Goal: Communication & Community: Answer question/provide support

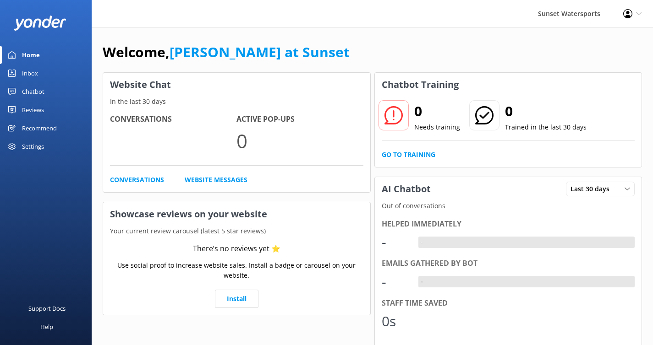
click at [34, 74] on div "Inbox" at bounding box center [30, 73] width 16 height 18
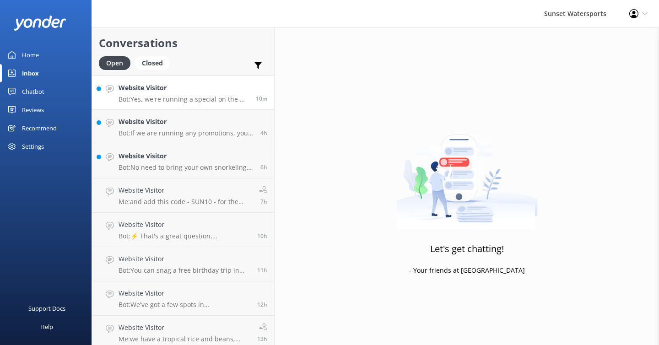
click at [208, 105] on link "Website Visitor Bot: Yes, we're running a special on the Do It All with Parasai…" at bounding box center [183, 93] width 182 height 34
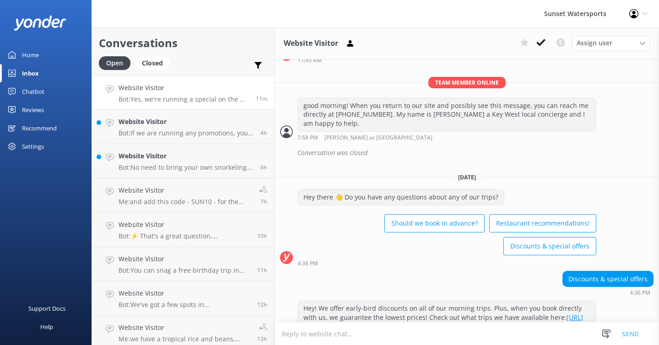
scroll to position [164, 0]
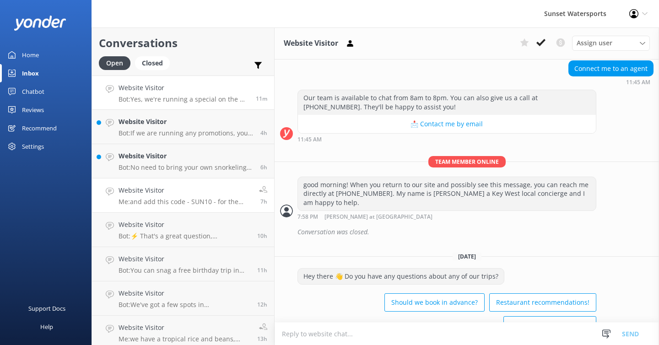
click at [199, 200] on p "Me: and add this code - SUN10 - for the multiple trip savings" at bounding box center [186, 202] width 134 height 8
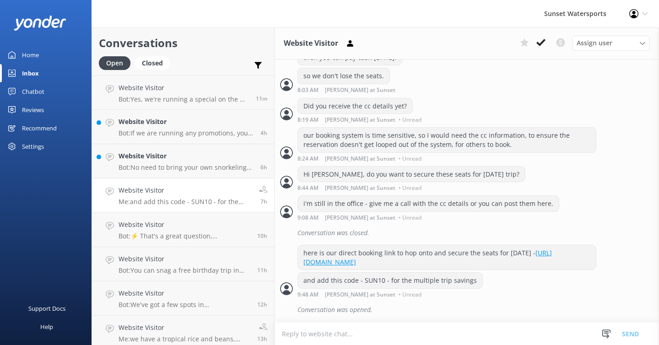
scroll to position [960, 0]
click at [534, 261] on div "here is our direct booking link to hop onto and secure the seats for [DATE] - […" at bounding box center [447, 257] width 298 height 24
drag, startPoint x: 534, startPoint y: 261, endPoint x: 315, endPoint y: 238, distance: 220.6
click at [314, 245] on div "here is our direct booking link to hop onto and secure the seats for [DATE] - […" at bounding box center [447, 257] width 298 height 24
copy div "here is our direct booking link to hop onto and secure the seats for [DATE] - […"
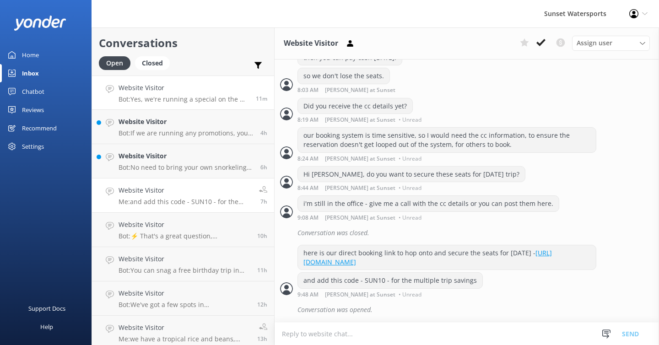
click at [212, 103] on link "Website Visitor Bot: Yes, we're running a special on the Do It All with Parasai…" at bounding box center [183, 93] width 182 height 34
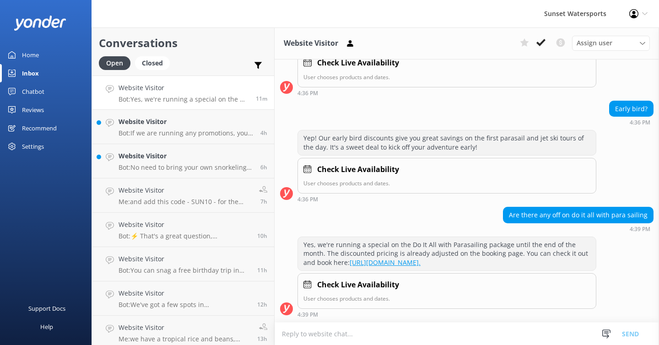
click at [294, 332] on textarea at bounding box center [467, 334] width 385 height 22
paste textarea "here is our direct booking link to hop onto and secure the seats for [DATE] - […"
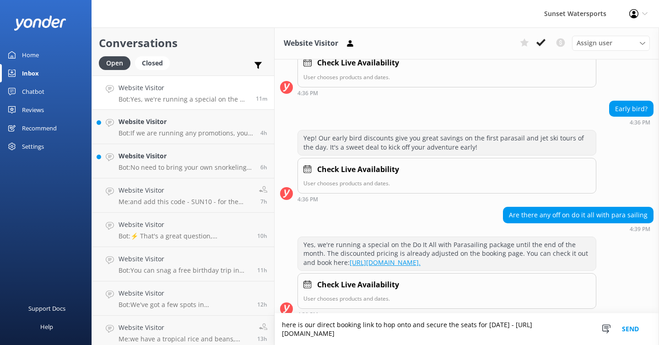
scroll to position [564, 0]
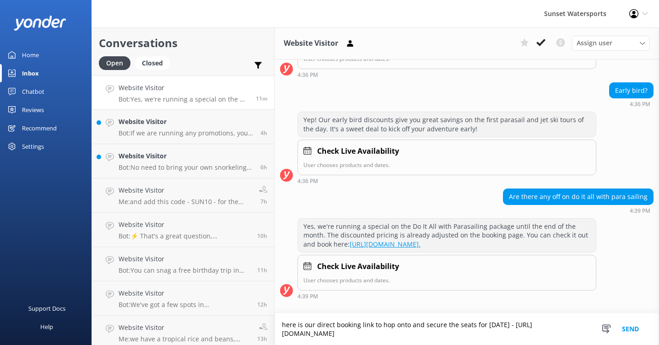
click at [513, 321] on textarea "here is our direct booking link to hop onto and secure the seats for [DATE] - […" at bounding box center [467, 330] width 385 height 32
type textarea "here is our direct booking link to hop onto and secure the seats for [DATE] - […"
drag, startPoint x: 433, startPoint y: 332, endPoint x: 272, endPoint y: 310, distance: 162.6
click at [271, 310] on div "Conversations Open Closed Important Converted Assigned to me Unassigned SMS Web…" at bounding box center [376, 186] width 568 height 318
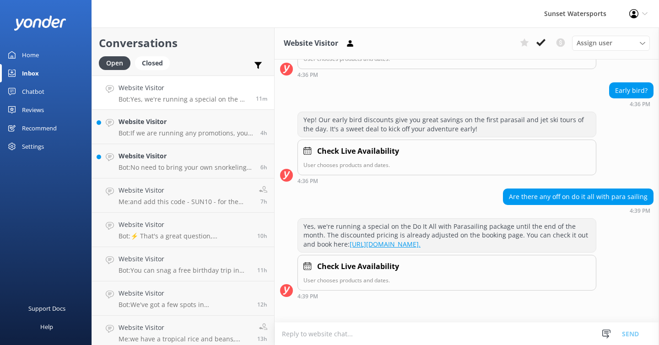
scroll to position [546, 0]
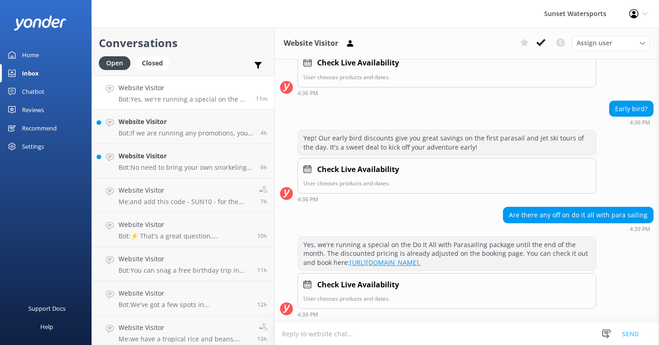
paste textarea "here is our direct booking link to hop onto and secure the seats for [DATE] - […"
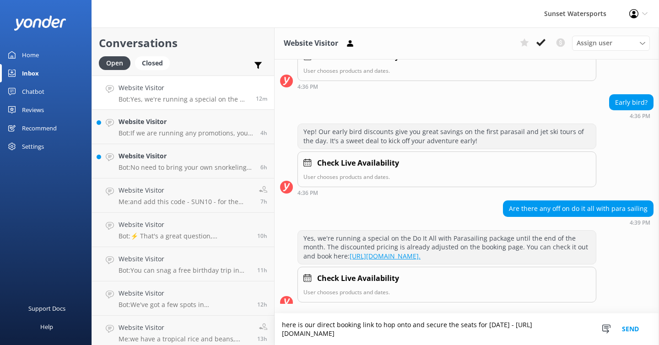
scroll to position [564, 0]
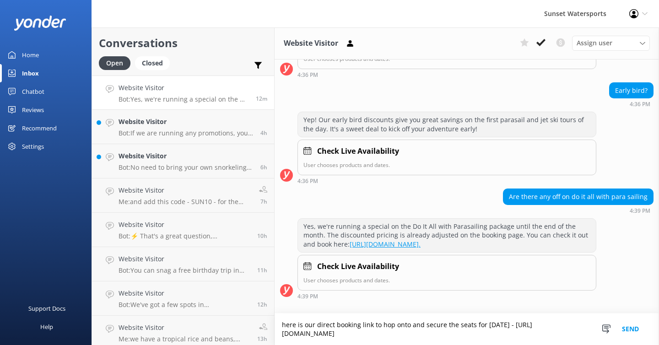
click at [513, 319] on textarea "here is our direct booking link to hop onto and secure the seats for [DATE] - […" at bounding box center [467, 330] width 385 height 32
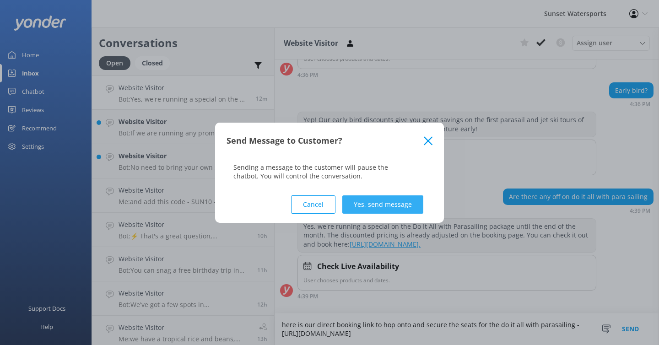
type textarea "here is our direct booking link to hop onto and secure the seats for the do it …"
click at [393, 202] on button "Yes, send message" at bounding box center [383, 205] width 81 height 18
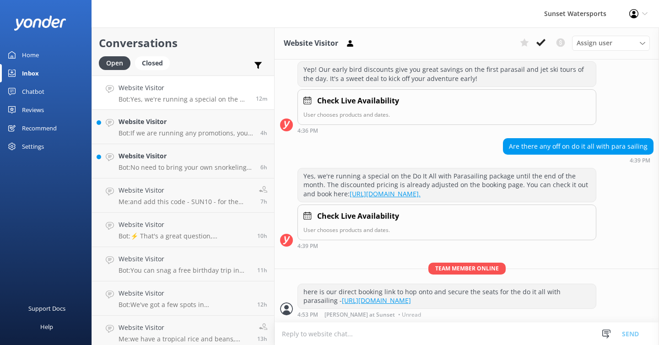
scroll to position [623, 0]
click at [204, 126] on h4 "Website Visitor" at bounding box center [186, 122] width 135 height 10
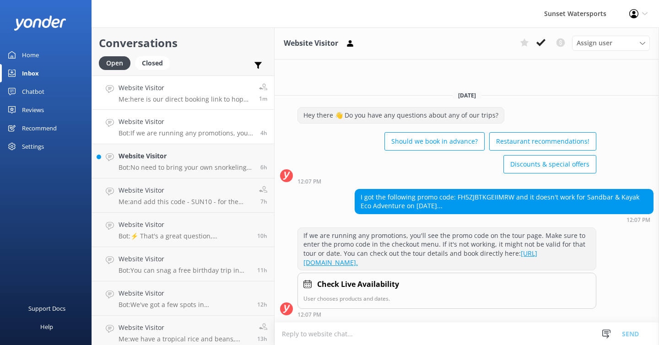
click at [208, 98] on p "Me: here is our direct booking link to hop onto and secure the seats for the do…" at bounding box center [186, 99] width 134 height 8
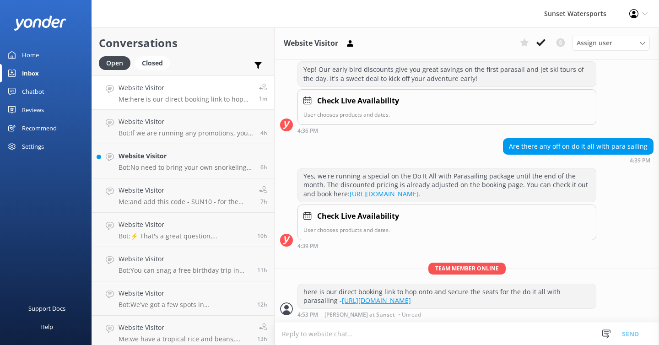
scroll to position [623, 0]
click at [204, 201] on p "Me: and add this code - SUN10 - for the multiple trip savings" at bounding box center [186, 202] width 134 height 8
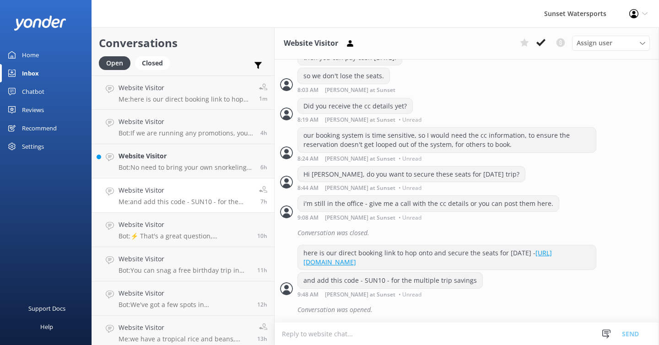
scroll to position [960, 0]
click at [297, 332] on textarea at bounding box center [467, 334] width 385 height 22
click at [197, 135] on p "Bot: If we are running any promotions, you'll see the promo code on the tour pa…" at bounding box center [186, 133] width 135 height 8
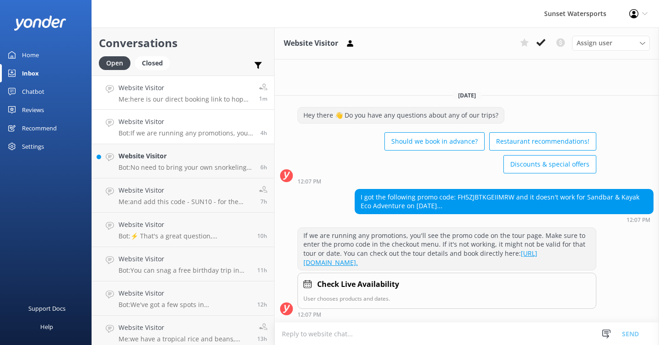
click at [202, 98] on p "Me: here is our direct booking link to hop onto and secure the seats for the do…" at bounding box center [186, 99] width 134 height 8
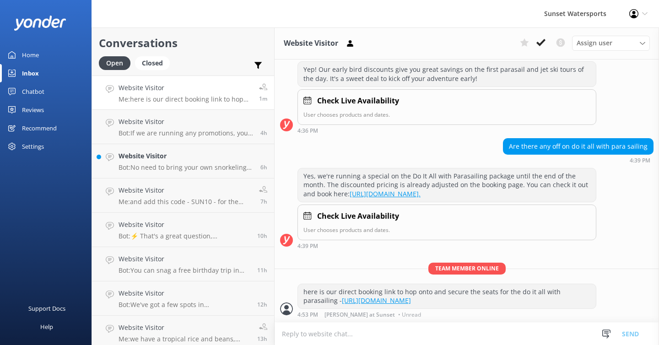
scroll to position [623, 0]
click at [542, 42] on use at bounding box center [541, 42] width 9 height 7
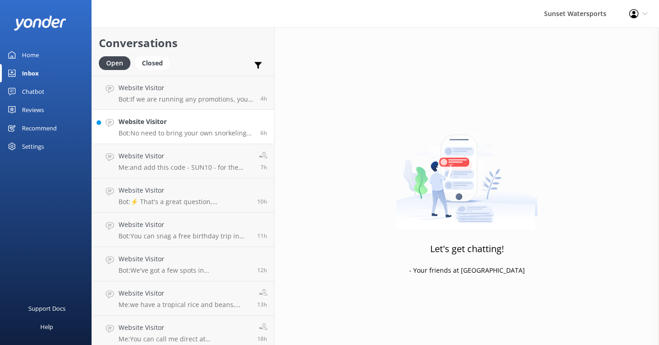
click at [228, 129] on div "Website Visitor Bot: No need to bring your own snorkeling equipment for the San…" at bounding box center [186, 127] width 135 height 20
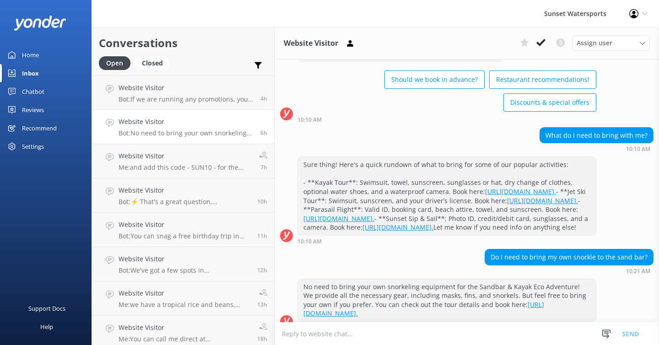
scroll to position [140, 0]
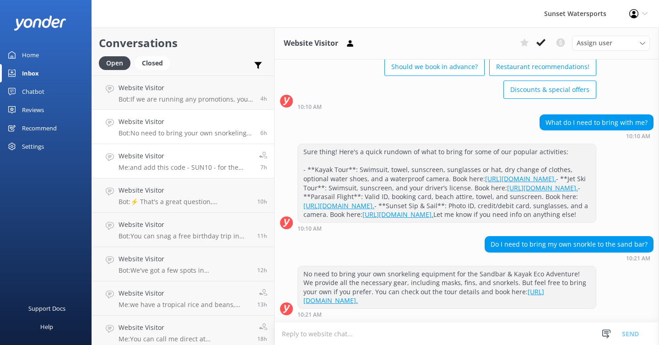
click at [191, 167] on p "Me: and add this code - SUN10 - for the multiple trip savings" at bounding box center [186, 167] width 134 height 8
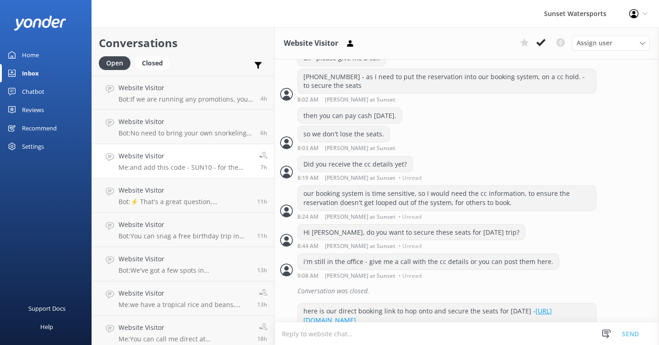
scroll to position [960, 0]
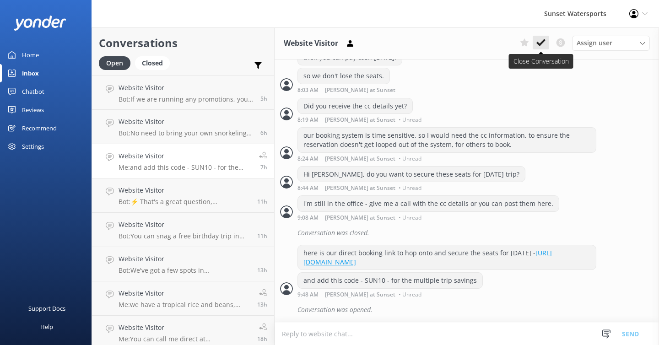
click at [543, 44] on icon at bounding box center [541, 42] width 9 height 9
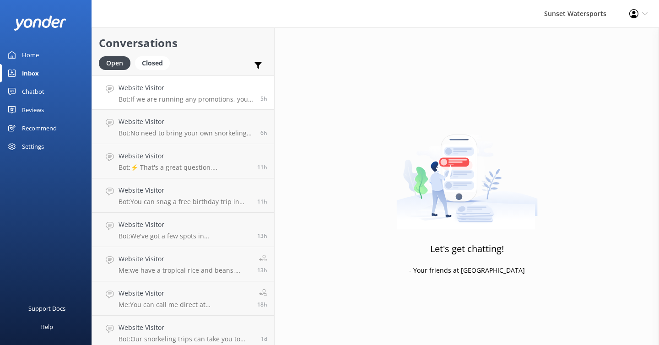
click at [190, 92] on h4 "Website Visitor" at bounding box center [186, 88] width 135 height 10
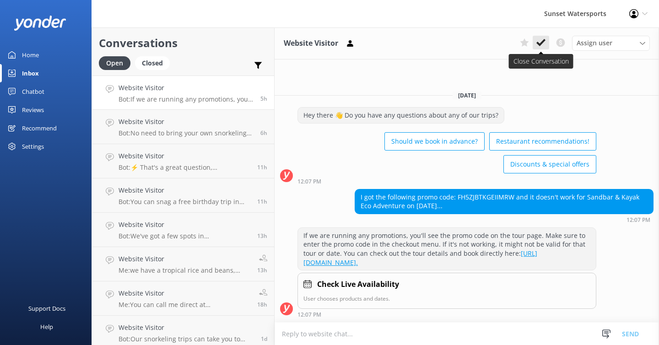
click at [543, 41] on use at bounding box center [541, 42] width 9 height 7
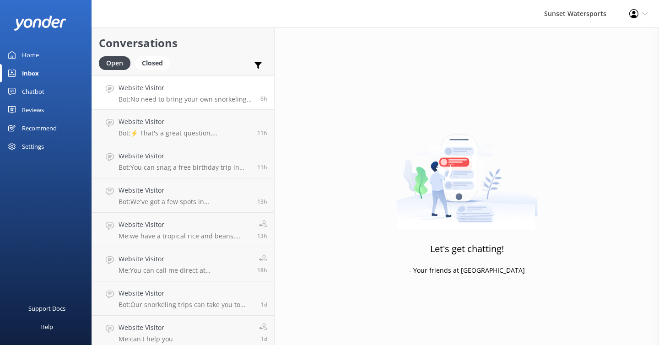
click at [223, 97] on p "Bot: No need to bring your own snorkeling equipment for the Sandbar & Kayak Eco…" at bounding box center [186, 99] width 135 height 8
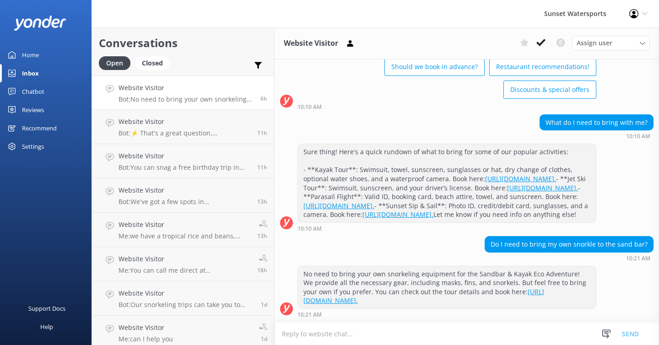
scroll to position [140, 0]
click at [539, 44] on use at bounding box center [541, 42] width 9 height 7
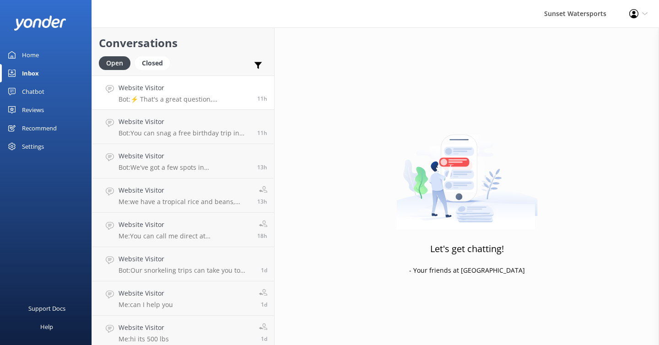
click at [211, 98] on p "Bot: ⚡ That's a great question, unfortunately I do not know the answer. I'm goi…" at bounding box center [185, 99] width 132 height 8
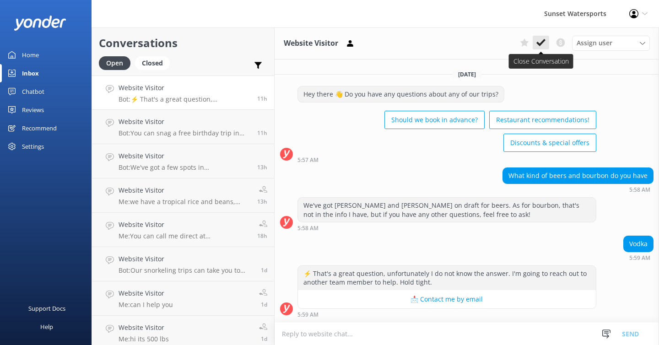
click at [541, 43] on use at bounding box center [541, 42] width 9 height 7
